Goal: Task Accomplishment & Management: Use online tool/utility

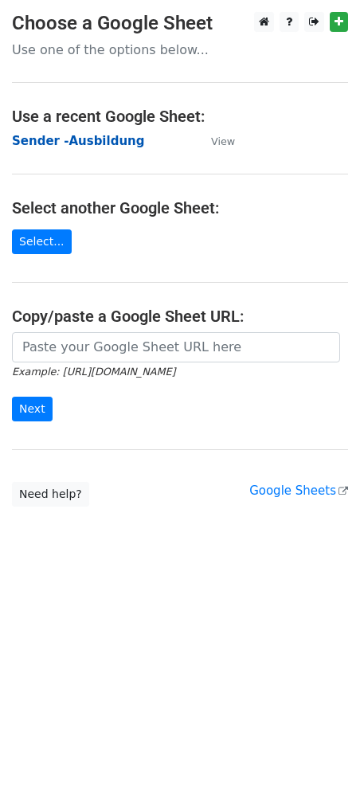
click at [71, 135] on strong "Sender -Ausbildung" at bounding box center [78, 141] width 132 height 14
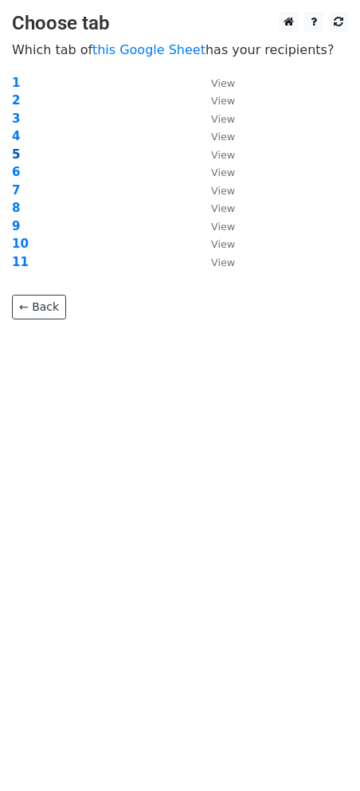
click at [16, 153] on strong "5" at bounding box center [16, 154] width 8 height 14
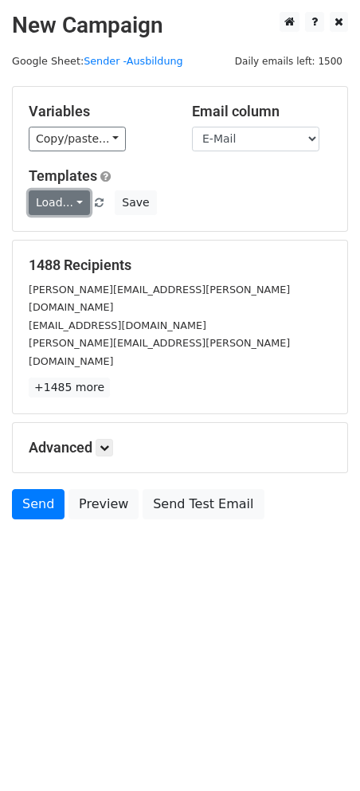
click at [70, 199] on link "Load..." at bounding box center [59, 202] width 61 height 25
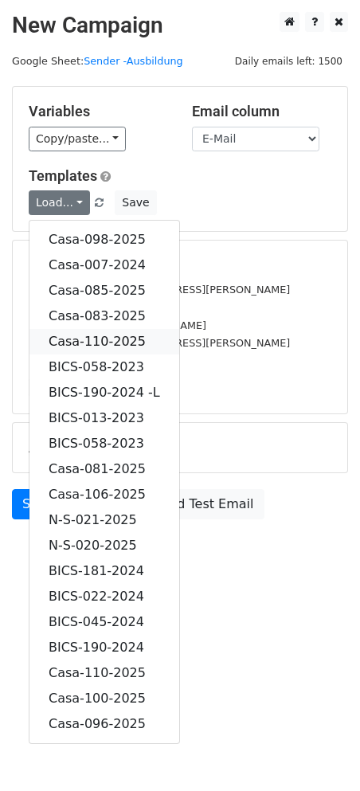
click at [103, 332] on link "Casa-110-2025" at bounding box center [104, 342] width 150 height 26
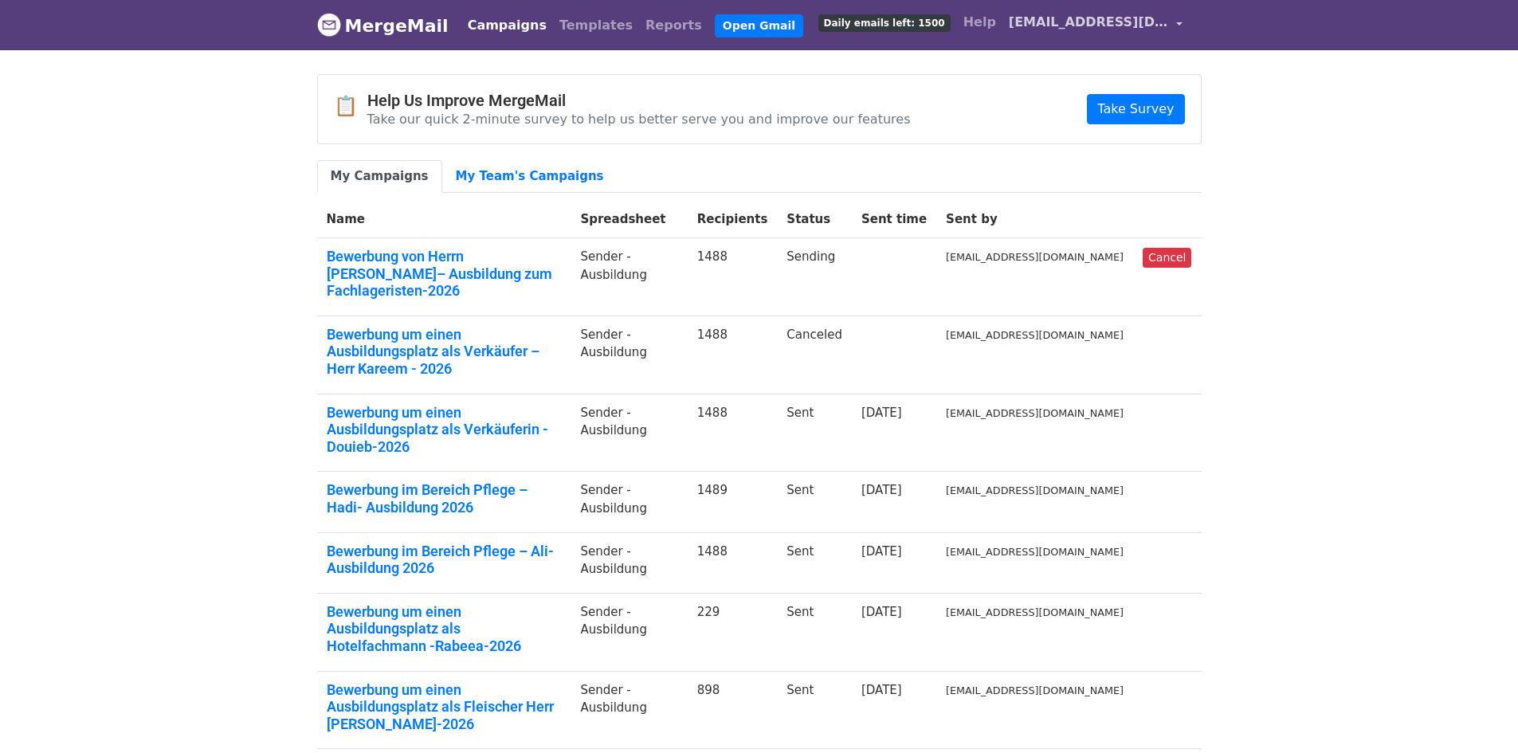
click at [1165, 14] on span "[EMAIL_ADDRESS][DOMAIN_NAME]" at bounding box center [1088, 22] width 159 height 19
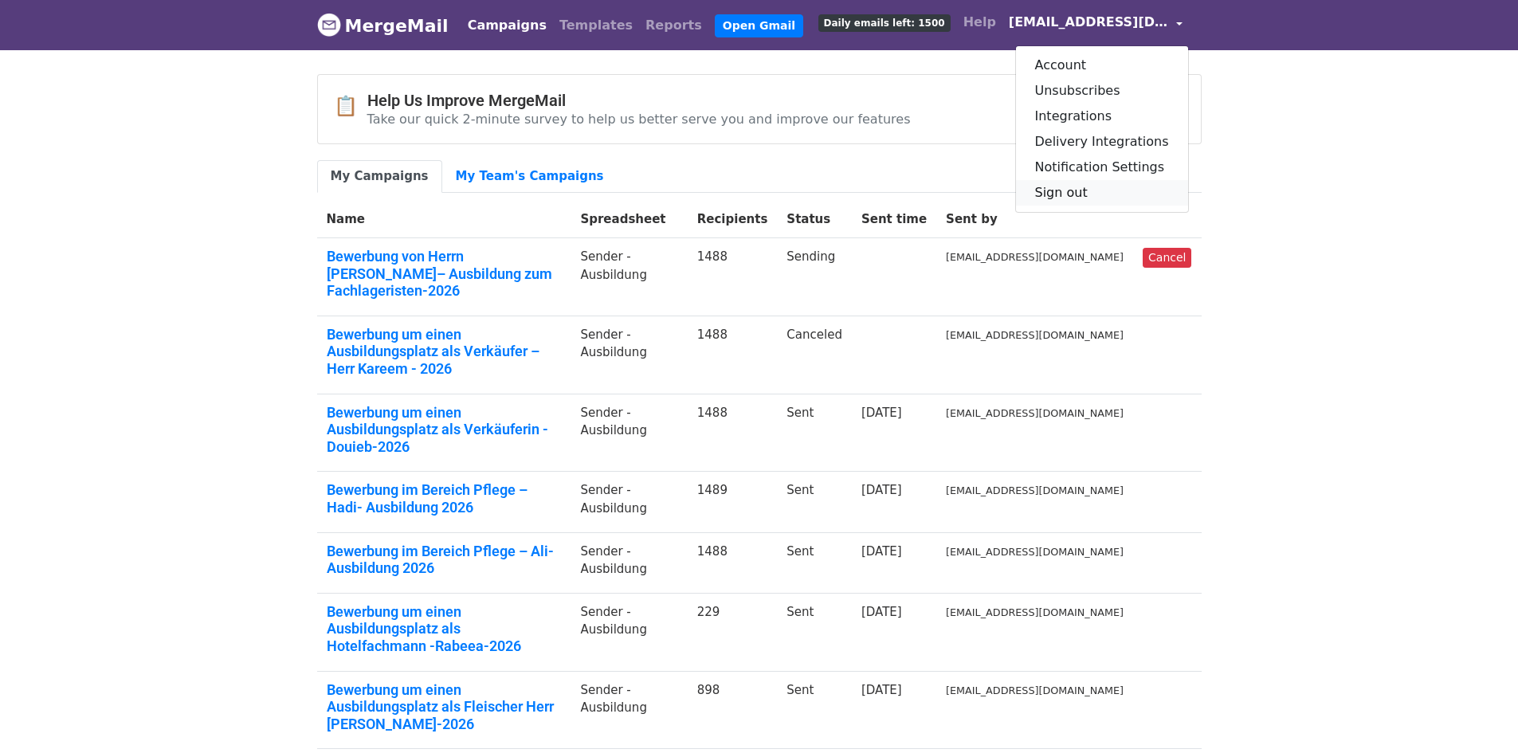
click at [1100, 190] on link "Sign out" at bounding box center [1102, 193] width 172 height 26
